Goal: Use online tool/utility: Utilize a website feature to perform a specific function

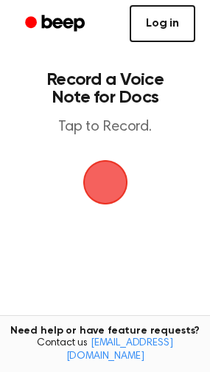
click at [178, 22] on link "Log in" at bounding box center [163, 23] width 66 height 37
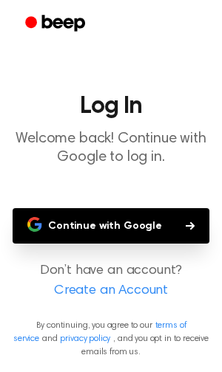
click at [126, 225] on button "Continue with Google" at bounding box center [111, 225] width 196 height 35
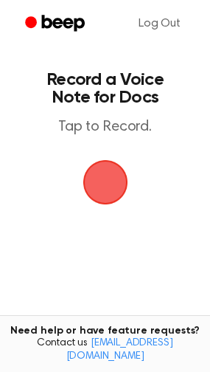
click at [114, 173] on span "button" at bounding box center [105, 183] width 48 height 48
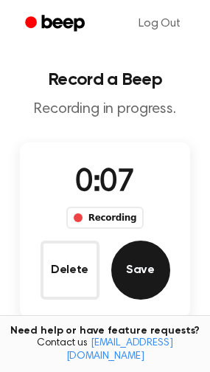
click at [135, 278] on button "Save" at bounding box center [141, 270] width 59 height 59
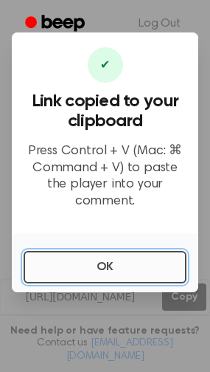
click at [123, 251] on button "OK" at bounding box center [105, 267] width 163 height 32
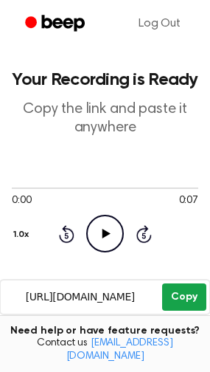
click at [182, 307] on button "Copy" at bounding box center [184, 297] width 44 height 27
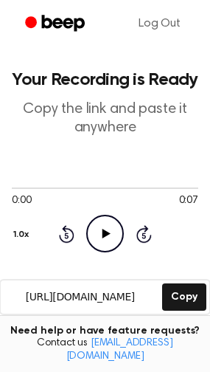
scroll to position [278, 0]
